Goal: Task Accomplishment & Management: Manage account settings

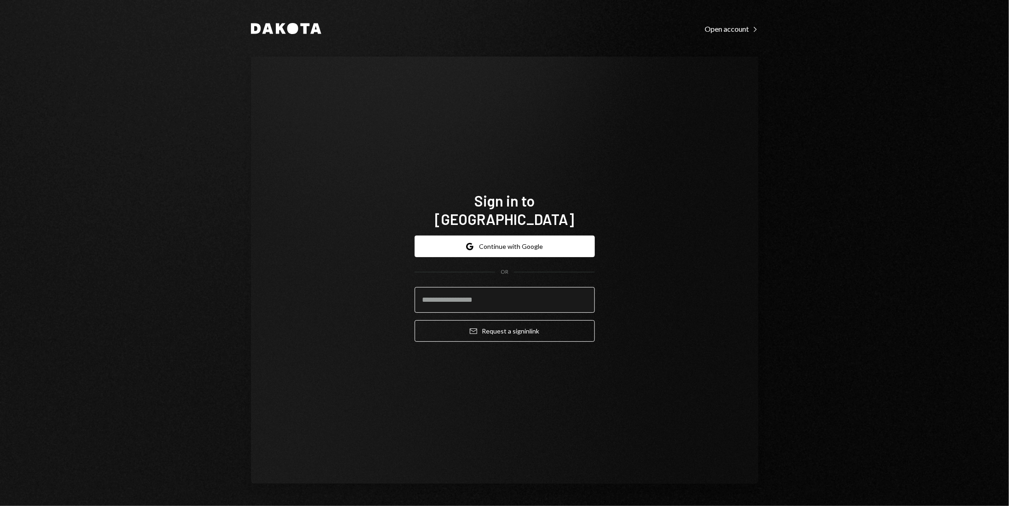
click at [510, 291] on input "email" at bounding box center [505, 300] width 180 height 26
type input "**********"
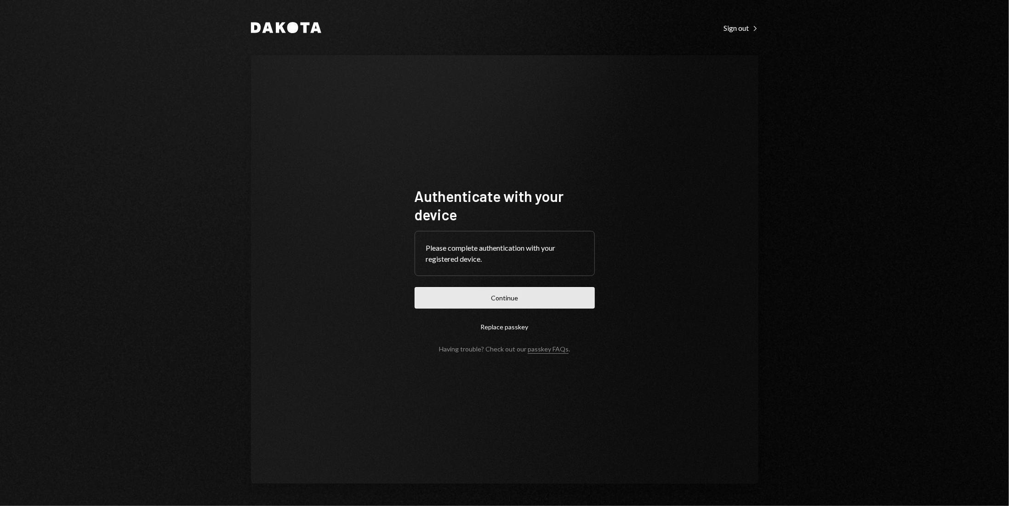
click at [554, 298] on button "Continue" at bounding box center [505, 298] width 180 height 22
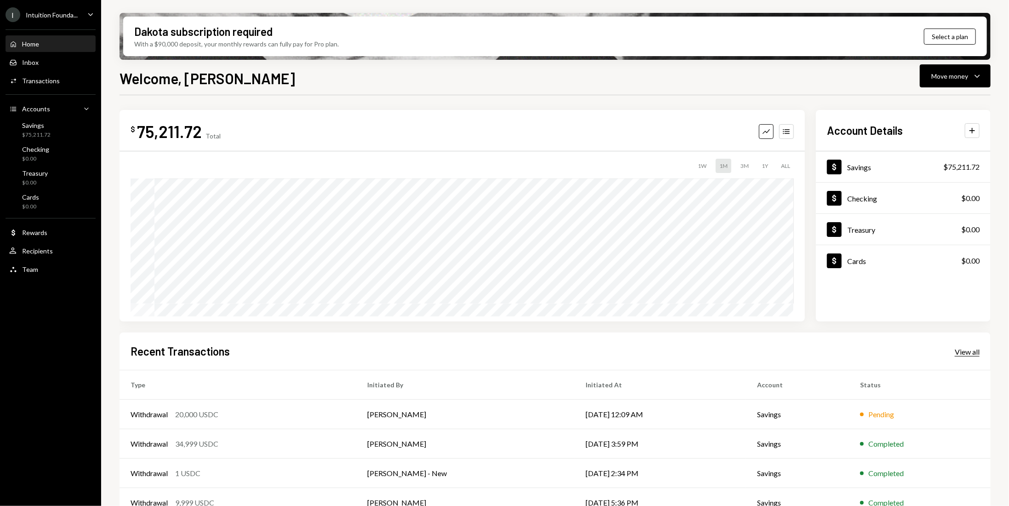
click at [970, 352] on div "View all" at bounding box center [967, 351] width 25 height 9
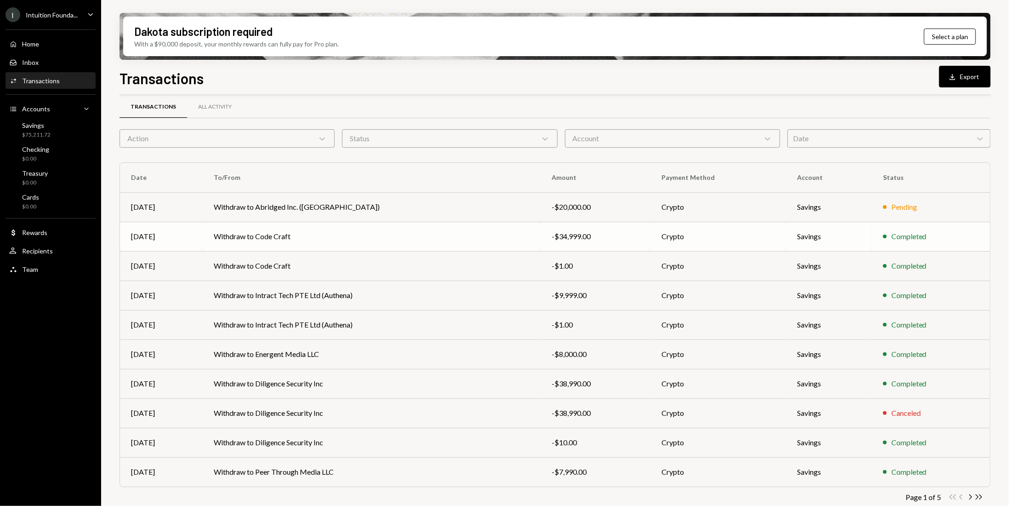
scroll to position [17, 0]
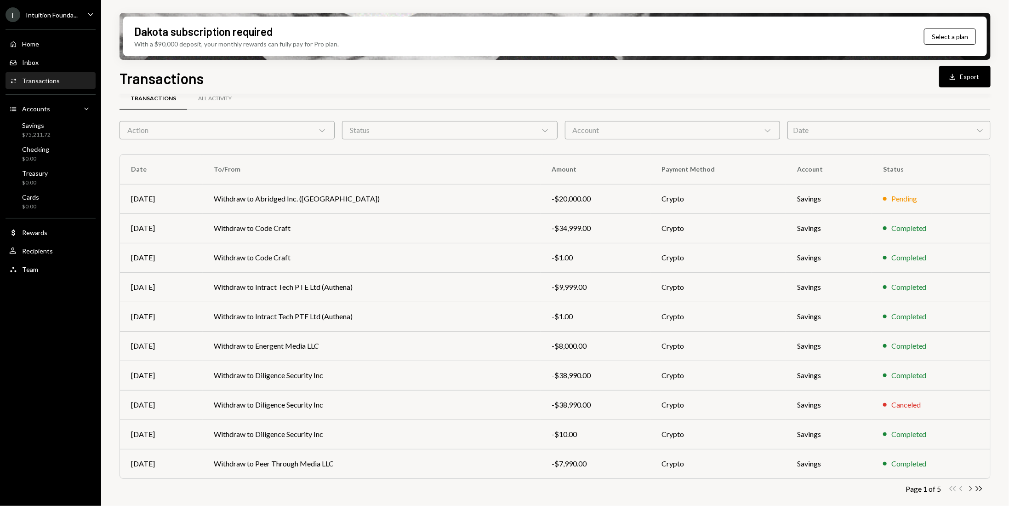
click at [969, 486] on icon "Chevron Right" at bounding box center [970, 488] width 9 height 9
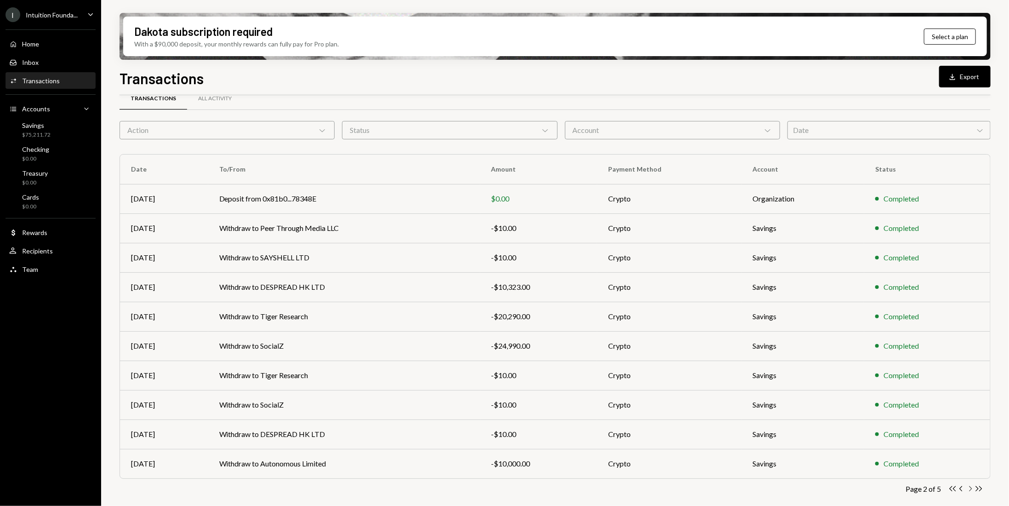
click at [969, 488] on icon "Chevron Right" at bounding box center [970, 488] width 9 height 9
